Goal: Find specific page/section: Find specific page/section

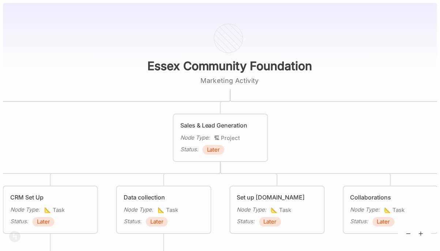
click at [211, 126] on div "Sales & Lead Generation" at bounding box center [220, 125] width 80 height 9
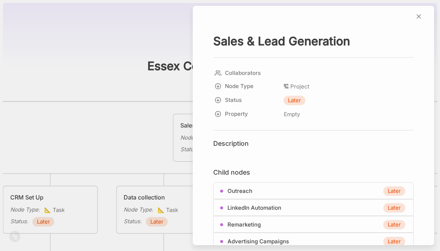
click at [159, 149] on div at bounding box center [220, 125] width 440 height 251
